Goal: Task Accomplishment & Management: Use online tool/utility

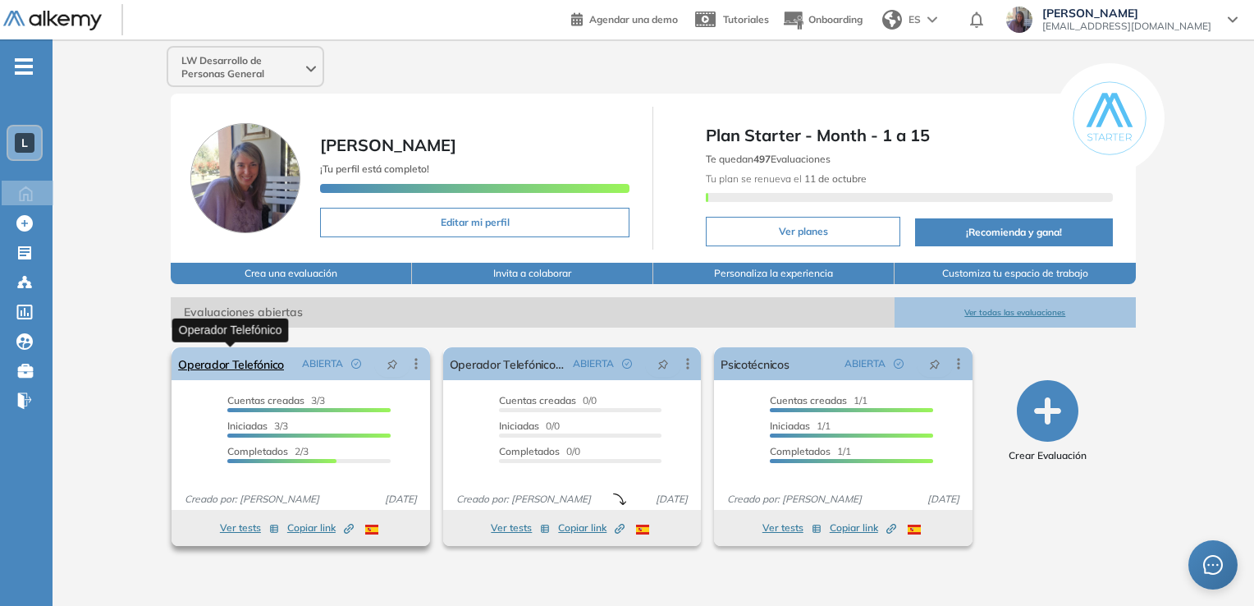
click at [219, 368] on link "Operador Telefónico" at bounding box center [231, 363] width 106 height 33
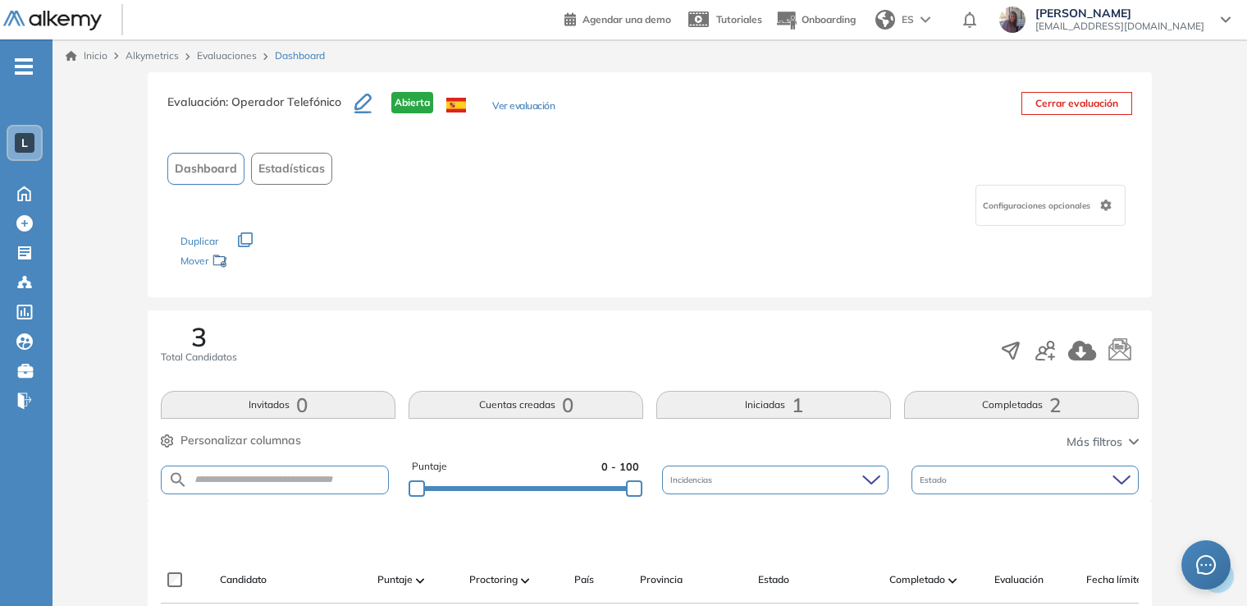
click at [98, 394] on div "Evaluación : Operador Telefónico Abierta Ver evaluación Cerrar evaluación Dashb…" at bounding box center [650, 594] width 1182 height 1045
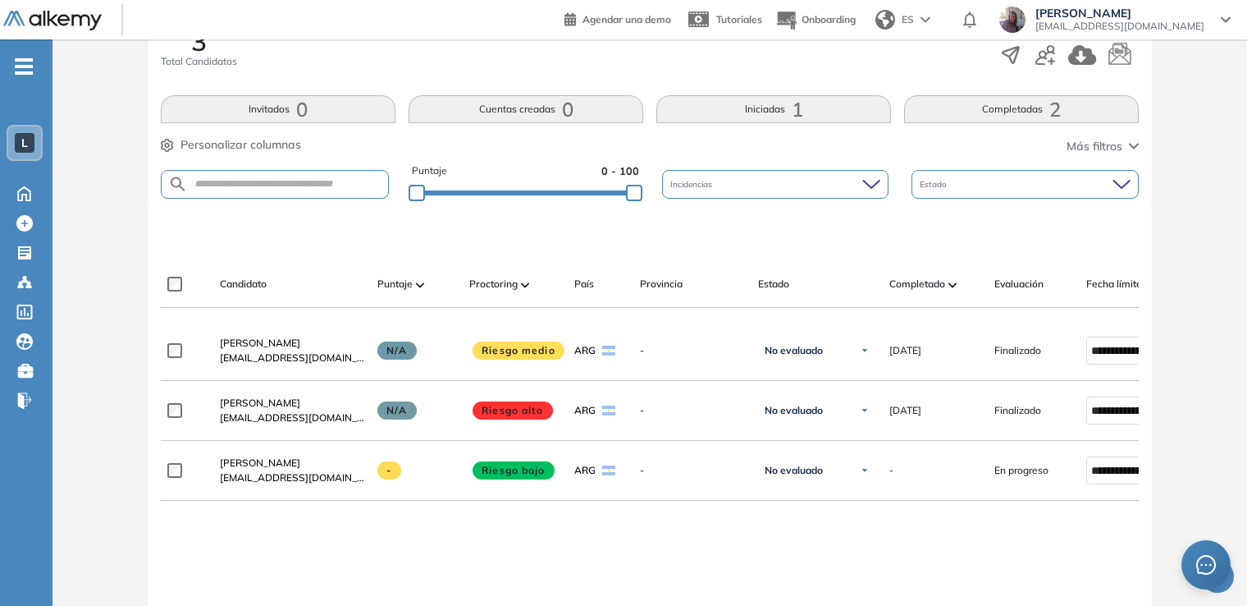
scroll to position [328, 0]
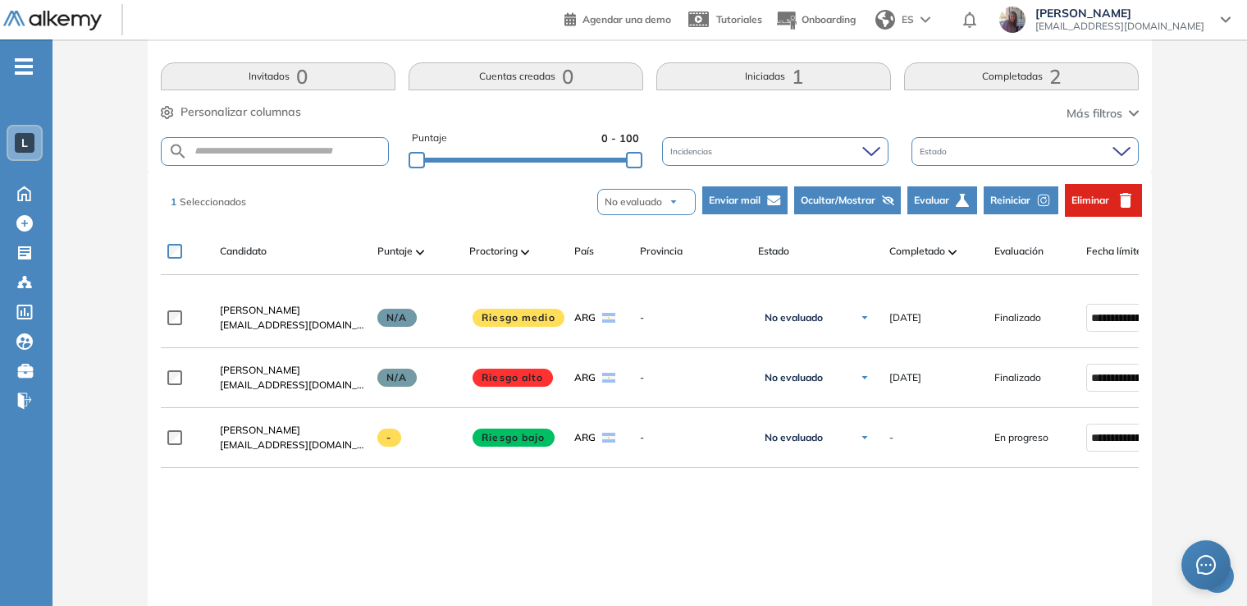
click at [1027, 199] on span "Reiniciar" at bounding box center [1010, 200] width 40 height 15
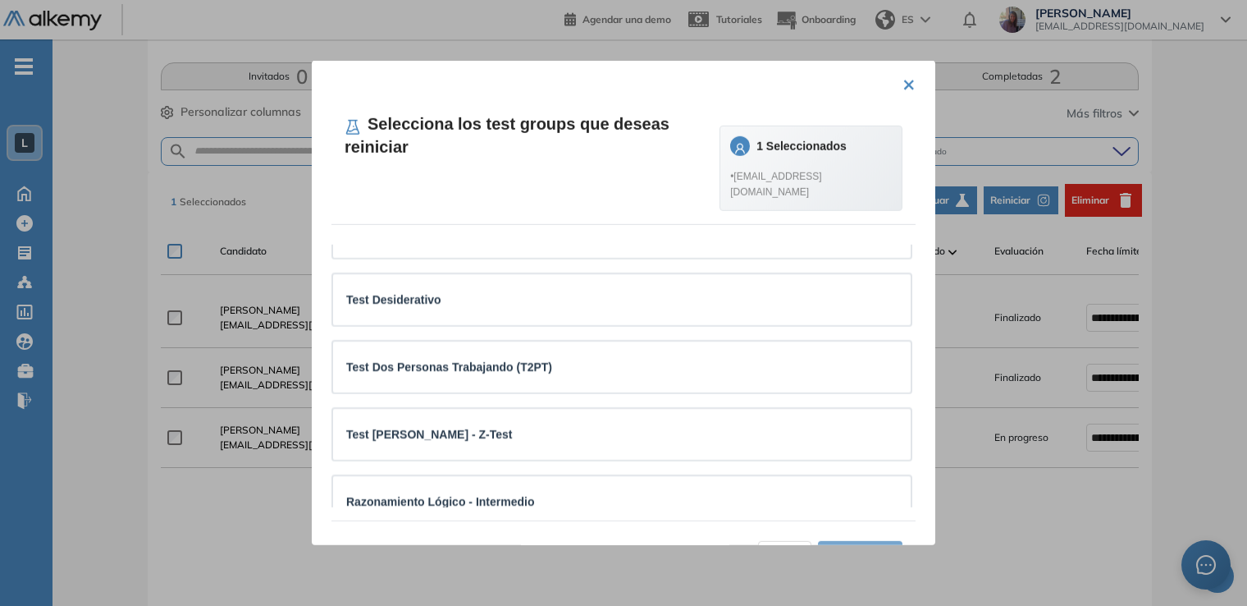
scroll to position [137, 0]
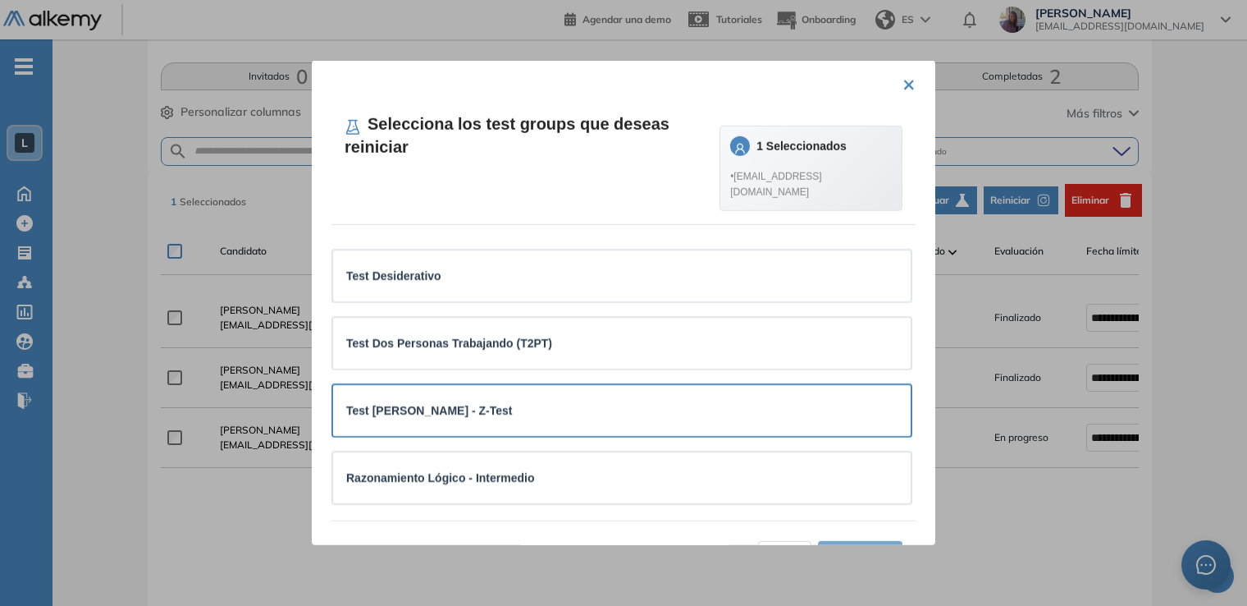
click at [771, 401] on div "Test [PERSON_NAME] - Z-Test" at bounding box center [621, 410] width 551 height 18
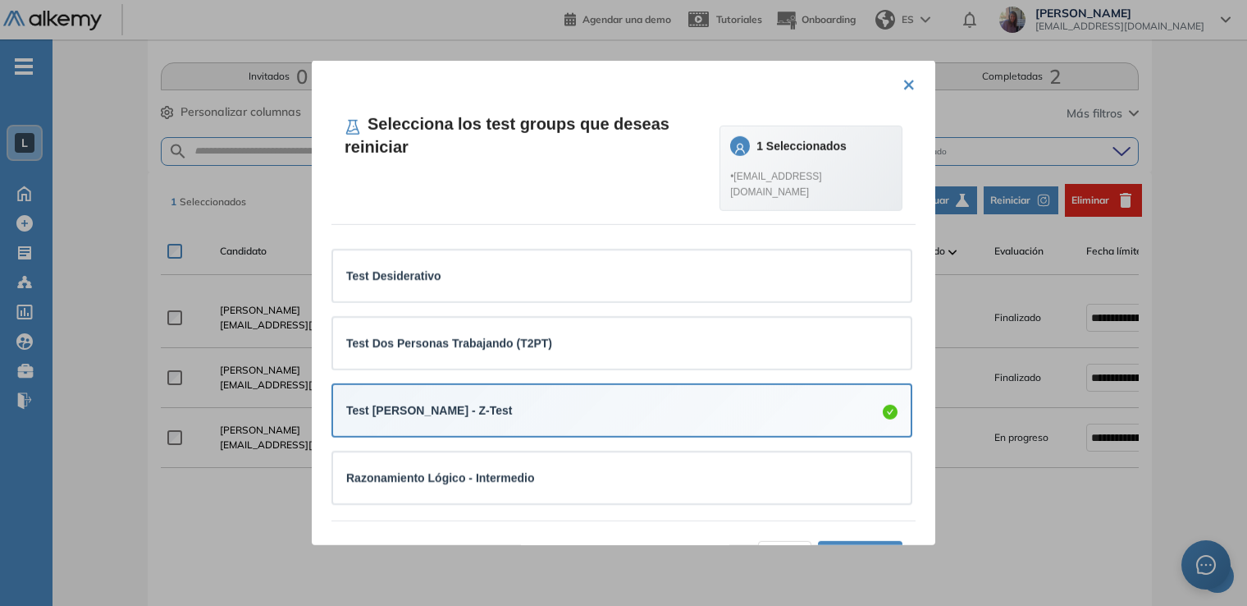
click at [853, 545] on span "Aceptar (1)" at bounding box center [860, 554] width 60 height 18
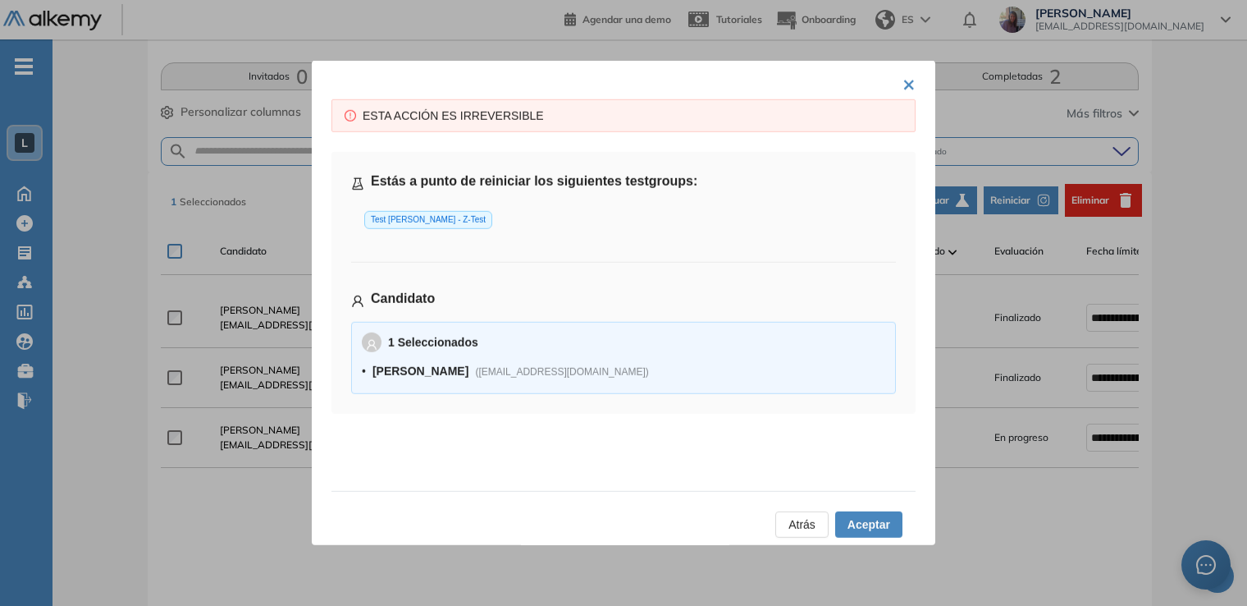
click at [865, 524] on span "Aceptar" at bounding box center [869, 524] width 43 height 18
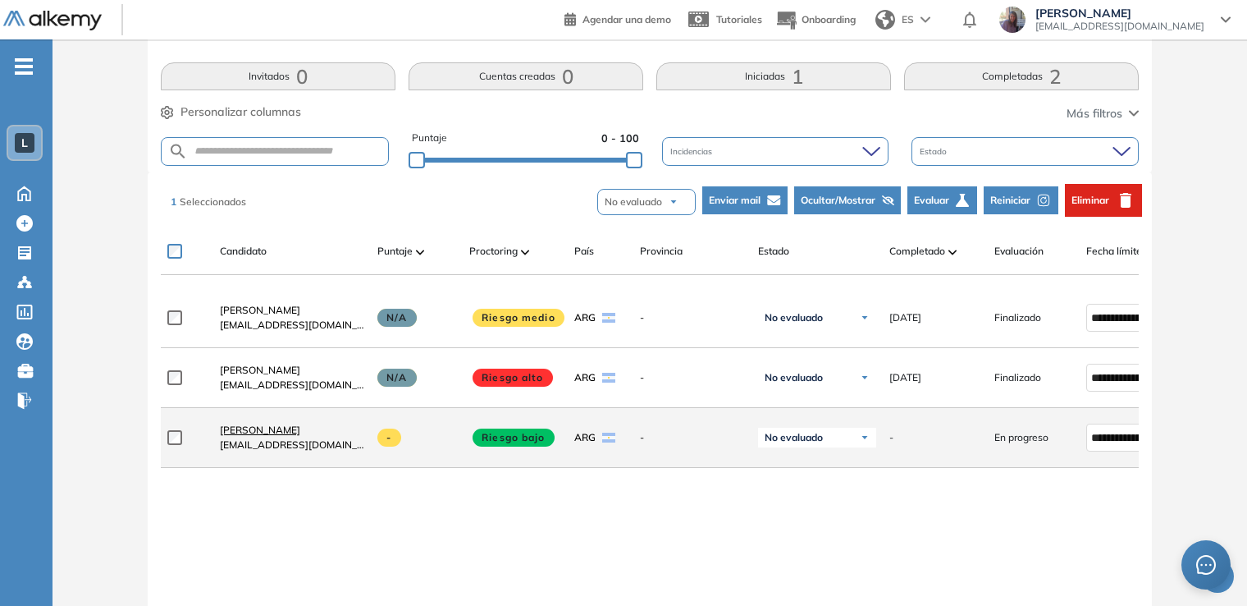
click at [285, 433] on span "[PERSON_NAME]" at bounding box center [260, 429] width 80 height 12
